Goal: Find specific page/section: Find specific page/section

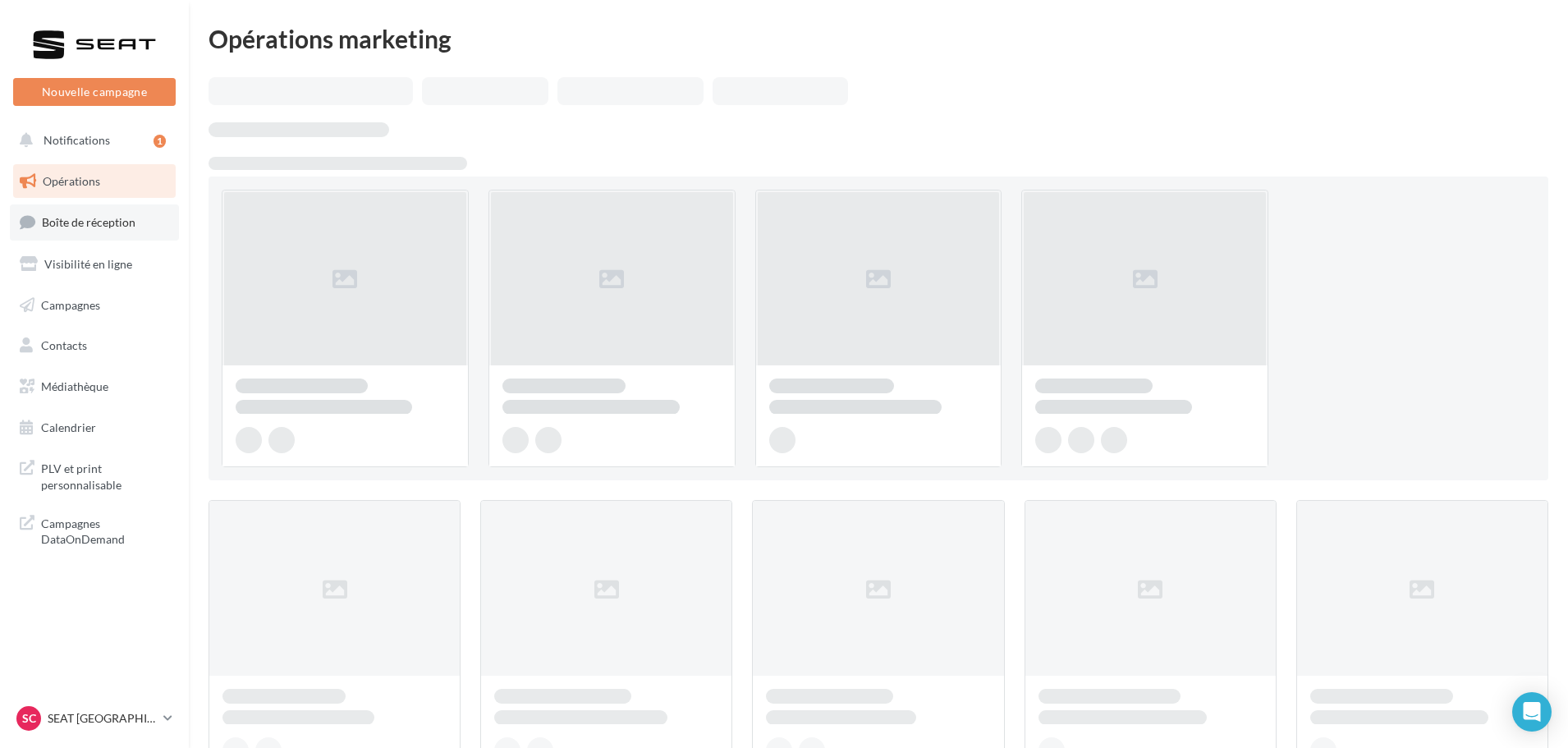
click at [79, 234] on link "Boîte de réception" at bounding box center [95, 221] width 169 height 35
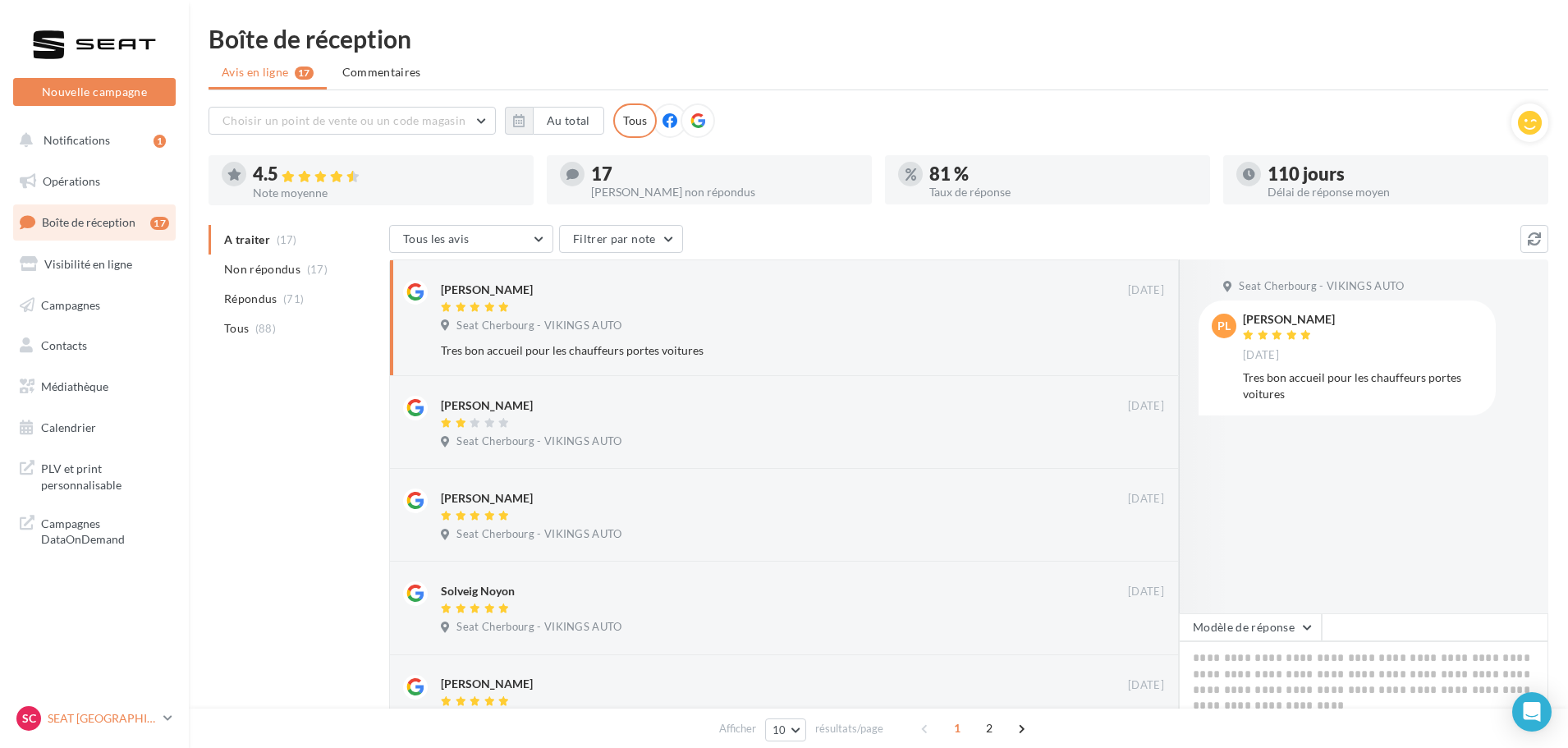
click at [100, 720] on p "SEAT [GEOGRAPHIC_DATA]" at bounding box center [103, 718] width 110 height 16
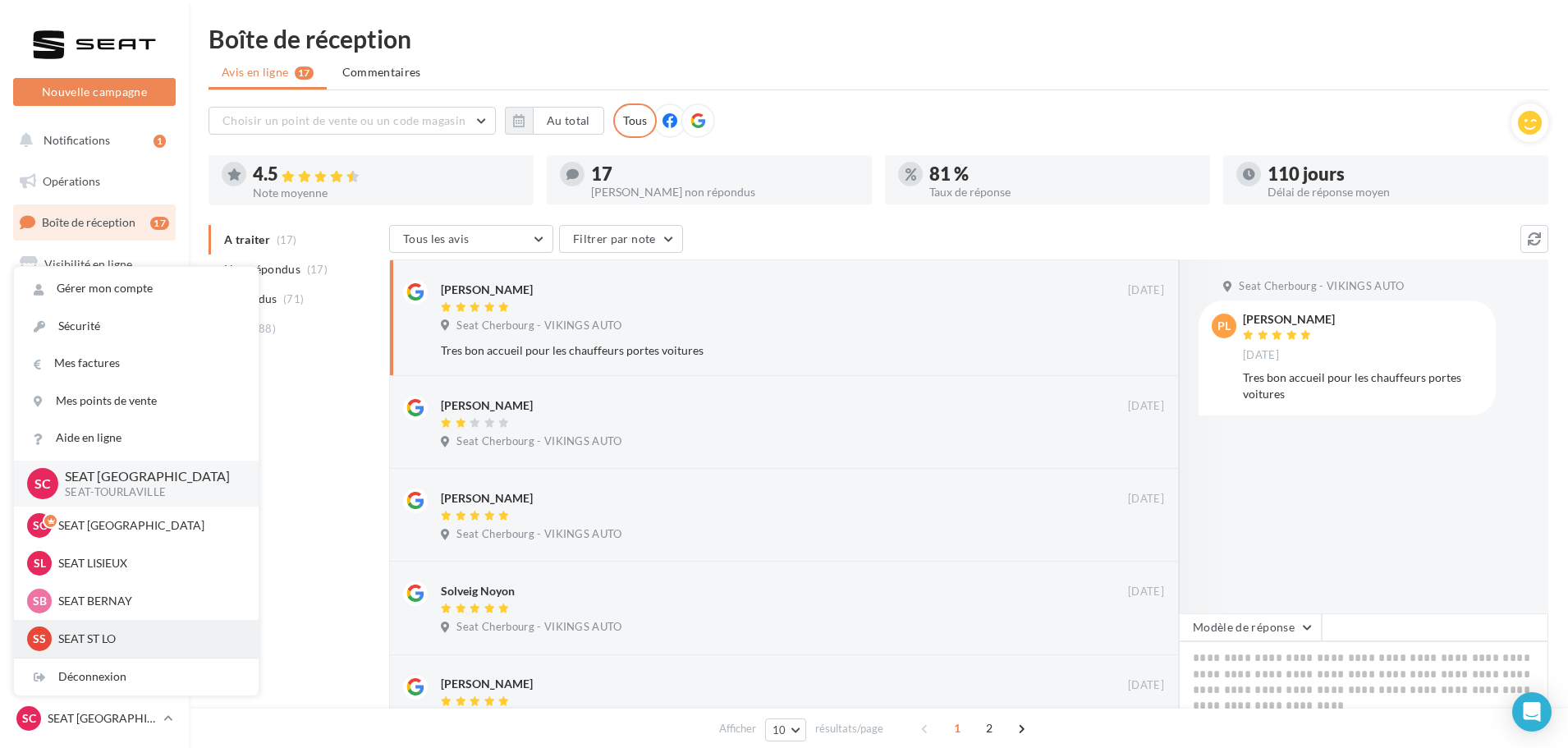
click at [110, 629] on div "SS SEAT ST LO SEAT-[GEOGRAPHIC_DATA]" at bounding box center [135, 638] width 218 height 25
